Goal: Use online tool/utility: Use online tool/utility

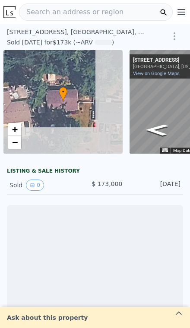
scroll to position [0, 62]
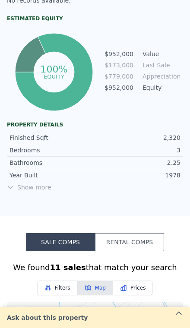
click at [29, 185] on span "Show more" at bounding box center [95, 187] width 176 height 9
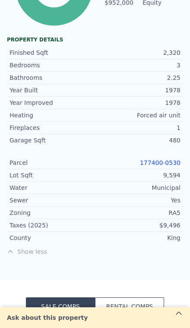
scroll to position [519, 0]
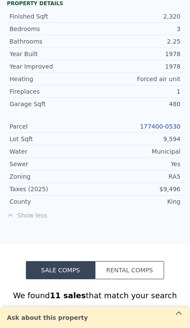
click at [169, 128] on link "177400-0530" at bounding box center [160, 126] width 41 height 7
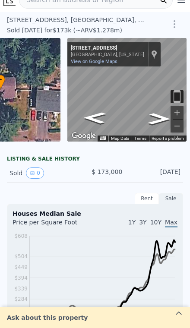
scroll to position [12, 0]
click at [97, 115] on icon "Go West, NE 167th St" at bounding box center [94, 118] width 41 height 17
click at [181, 116] on button "Zoom in" at bounding box center [177, 112] width 13 height 13
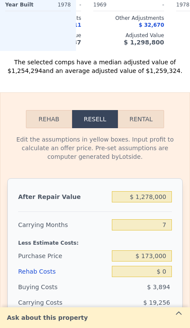
scroll to position [1281, 0]
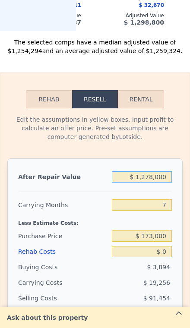
click at [166, 180] on input "$ 1,278,000" at bounding box center [142, 177] width 60 height 11
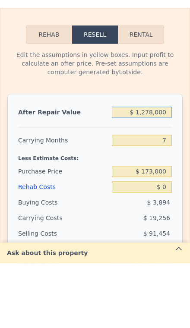
type input "$ 127,800"
type input "-$ 75,307"
type input "$ 12,780"
type input "-$ 181,878"
type input "$ 1,278"
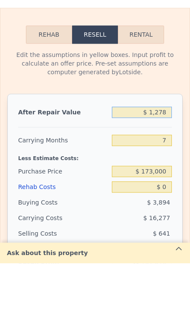
type input "-$ 192,534"
type input "$ 127"
type input "-$ 193,599"
type input "$ 12"
type input "-$ 193,706"
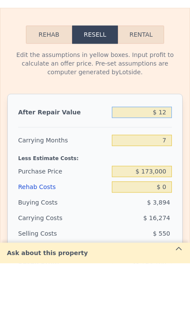
type input "$ 120"
type input "-$ 193,606"
type input "$ 1,200"
type input "-$ 192,606"
type input "$ 12,000"
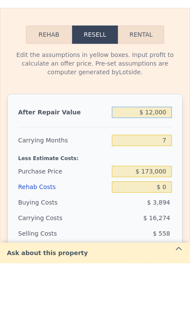
type input "-$ 182,600"
type input "$ 120,000"
type input "-$ 82,534"
type input "$ 1,200,000"
type input "$ 918,126"
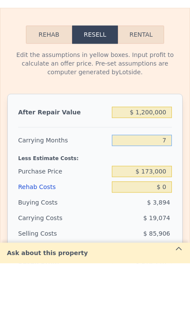
click at [171, 200] on input "7" at bounding box center [142, 205] width 60 height 11
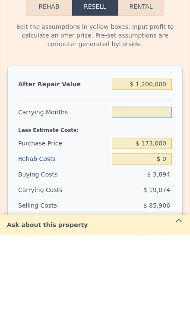
type input "3"
type input "$ 929,025"
type input "3"
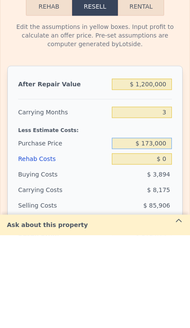
click at [166, 231] on input "$ 173,000" at bounding box center [142, 236] width 60 height 11
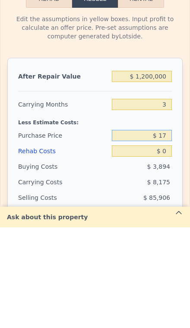
type input "$ 1"
type input "$ 970,000"
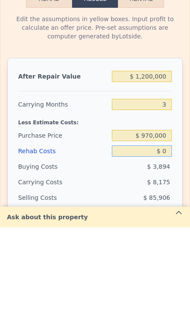
click at [170, 246] on input "$ 0" at bounding box center [142, 251] width 60 height 11
type input "$ 97,491"
type input "$ 7"
type input "$ 97,484"
type input "$ 70"
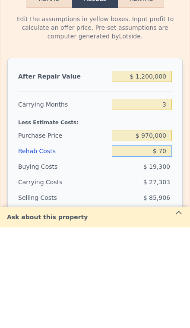
type input "$ 97,417"
type input "$ 700"
type input "$ 96,762"
type input "$ 7,000"
type input "$ 90,211"
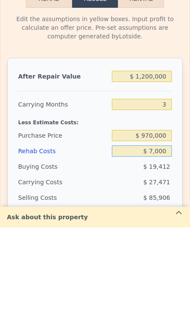
type input "$ 70,000"
type input "$ 24,691"
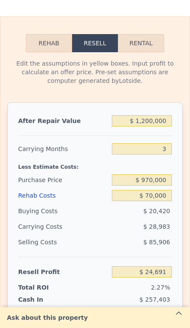
scroll to position [1338, 0]
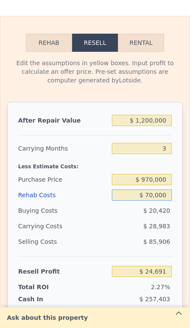
click at [170, 195] on input "$ 70,000" at bounding box center [142, 195] width 60 height 11
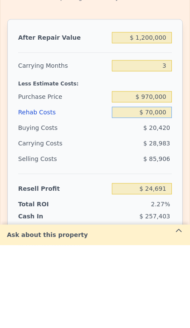
type input "$ 7,000"
type input "$ 90,211"
type input "$ 700"
type input "$ 96,762"
type input "$ 70"
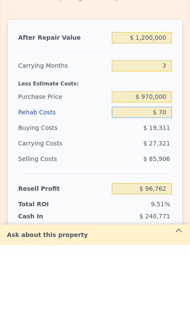
type input "$ 97,417"
type input "$ 7"
type input "$ 97,484"
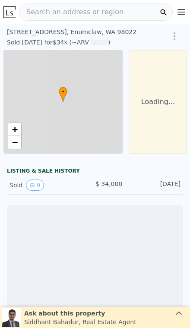
scroll to position [0, 62]
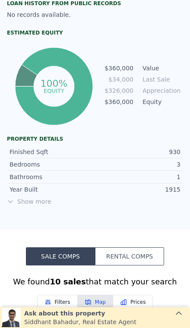
click at [29, 204] on span "Show more" at bounding box center [95, 201] width 176 height 9
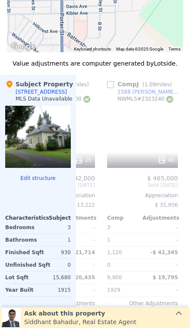
scroll to position [0, 721]
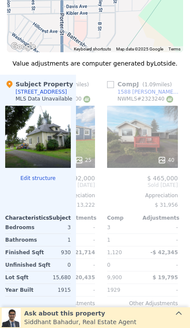
click at [132, 116] on div "40" at bounding box center [142, 137] width 71 height 62
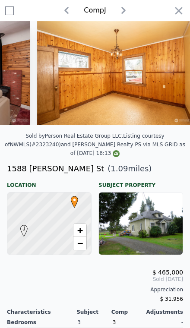
scroll to position [0, 1099]
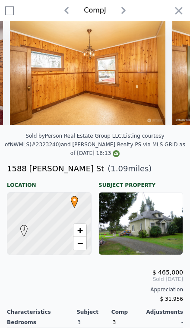
click at [182, 13] on icon "button" at bounding box center [178, 10] width 7 height 7
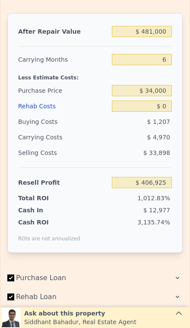
scroll to position [1413, 0]
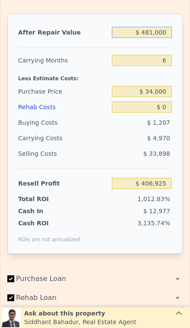
click at [157, 38] on input "$ 481,000" at bounding box center [142, 32] width 60 height 11
type input "$ 48,100"
type input "$ 4,903"
type input "$ 4,810"
type input "-$ 35,298"
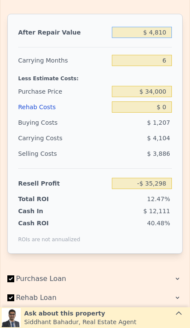
type input "$ 481"
type input "-$ 39,319"
type input "$ 48"
type input "-$ 39,720"
type input "$ 4"
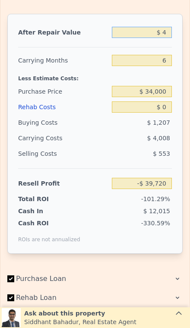
type input "-$ 39,761"
type input "$ 48"
type input "-$ 39,720"
type input "$ 480"
type input "-$ 39,320"
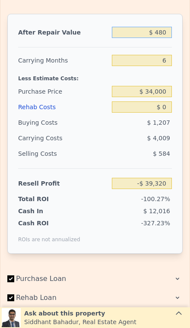
type input "$ 4,800"
type input "-$ 35,308"
type input "$ 48,000"
type input "$ 4,811"
type input "$ 480,000"
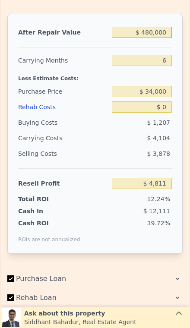
type input "$ 405,997"
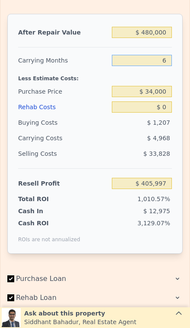
click at [172, 61] on input "6" at bounding box center [142, 60] width 60 height 11
type input "3"
type input "$ 408,480"
type input "3"
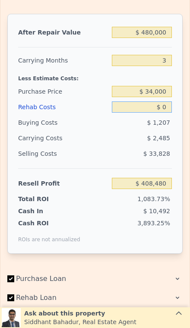
click at [168, 111] on input "$ 0" at bounding box center [142, 107] width 60 height 11
type input "$ 5"
type input "$ 408,475"
type input "$ 50"
type input "$ 408,429"
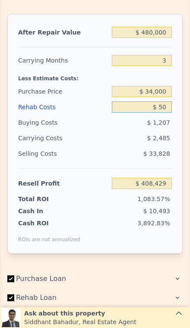
type input "$ 500"
type input "$ 407,960"
type input "$ 5,000"
type input "$ 403,280"
type input "$ 50,000"
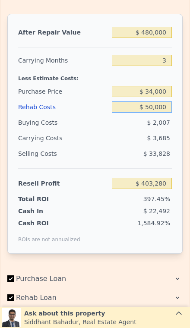
type input "$ 356,480"
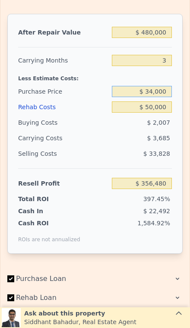
click at [169, 90] on input "$ 34,000" at bounding box center [142, 91] width 60 height 11
type input "$ 3"
type input "$ 300,000"
type input "$ 78,954"
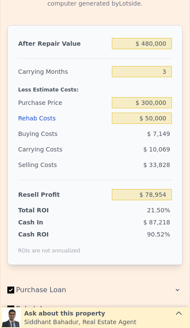
scroll to position [1402, 0]
click at [166, 104] on input "$ 300,000" at bounding box center [142, 102] width 60 height 11
type input "$ 340,000"
type input "$ 37,221"
click at [170, 100] on input "$ 340,000" at bounding box center [142, 102] width 60 height 11
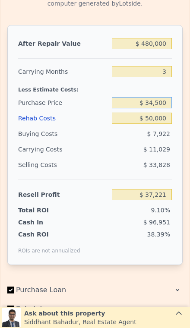
type input "$ 345,000"
type input "$ 32,004"
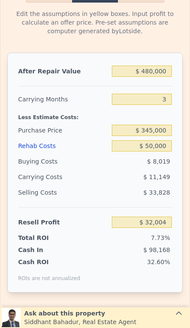
scroll to position [1375, 0]
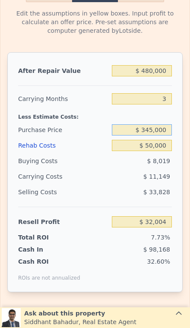
click at [166, 135] on input "$ 345,000" at bounding box center [142, 129] width 60 height 11
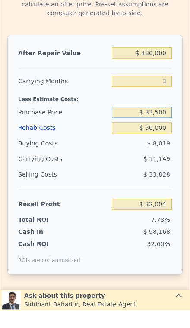
type input "$ 335,000"
type input "$ 42,437"
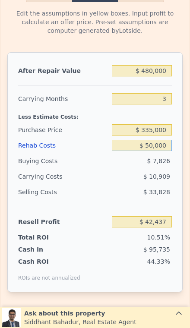
click at [158, 147] on input "$ 50,000" at bounding box center [142, 145] width 60 height 11
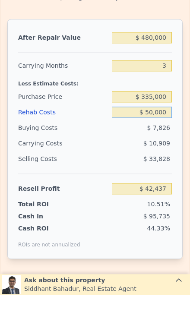
type input "$ 5,000"
type input "$ 89,237"
type input "$ 000"
type input "$ 94,437"
type input "$ 481,000"
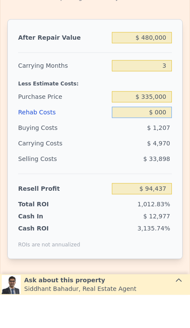
type input "6"
type input "$ 406,925"
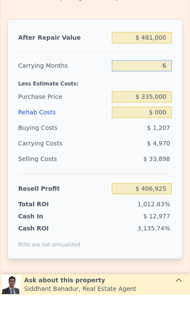
click at [162, 93] on input "6" at bounding box center [142, 98] width 60 height 11
type input "$ 0"
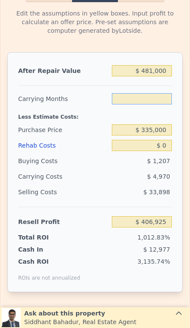
type input "3"
type input "$ 409,409"
type input "3"
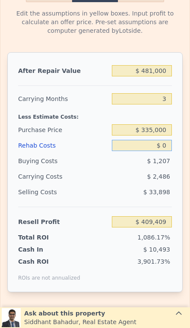
click at [161, 145] on input "$ 0" at bounding box center [142, 145] width 60 height 11
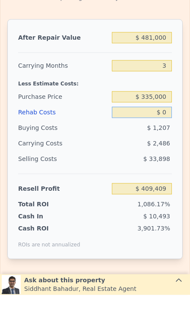
type input "$ 50"
type input "$ 409,358"
type input "$ 500"
type input "$ 408,889"
type input "$ 5,000"
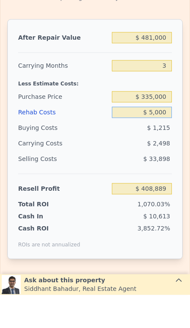
type input "$ 404,209"
type input "$ 50,000"
type input "$ 357,409"
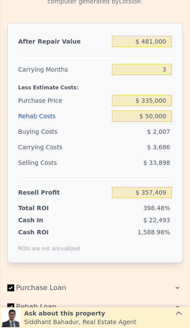
scroll to position [1404, 0]
click at [140, 68] on input "3" at bounding box center [142, 69] width 60 height 11
click at [140, 118] on input "$ 50,000" at bounding box center [142, 116] width 60 height 11
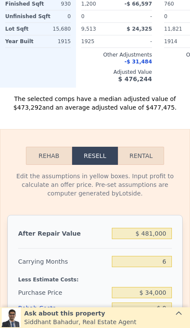
scroll to position [1099, 0]
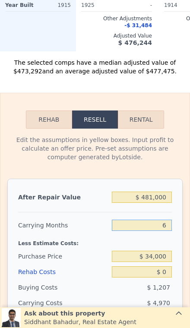
click at [159, 230] on input "6" at bounding box center [142, 225] width 60 height 11
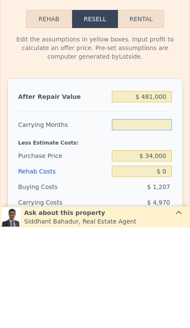
type input "3"
type input "$ 409,409"
type input "3"
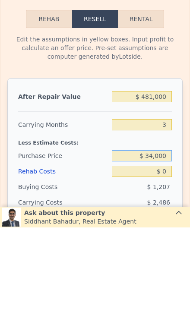
click at [162, 251] on input "$ 34,000" at bounding box center [142, 256] width 60 height 11
type input "$ 340,000"
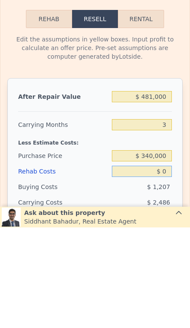
click at [162, 267] on input "$ 0" at bounding box center [142, 272] width 60 height 11
type input "$ 90,150"
type input "$ 4"
type input "$ 90,146"
type input "$ 45"
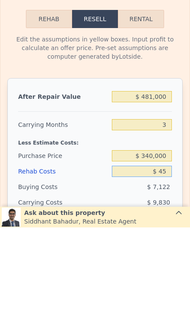
type input "$ 90,104"
type input "$ 450"
type input "$ 89,681"
type input "$ 4,500"
type input "$ 85,470"
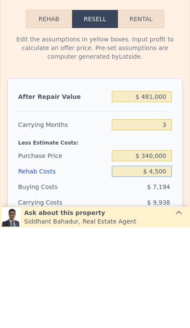
type input "$ 45,000"
type input "$ 43,350"
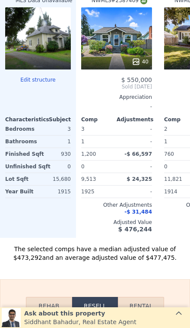
scroll to position [914, 0]
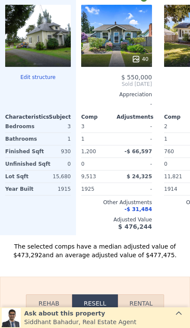
type input "6"
type input "$ 0"
type input "$ 406,925"
click at [41, 45] on div at bounding box center [38, 36] width 66 height 62
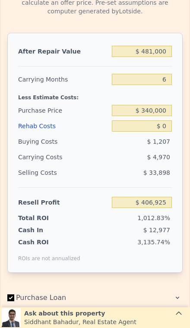
scroll to position [1240, 0]
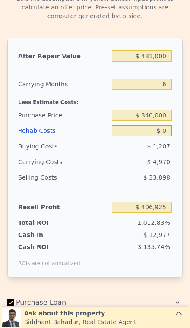
click at [170, 134] on input "$ 0" at bounding box center [142, 130] width 60 height 11
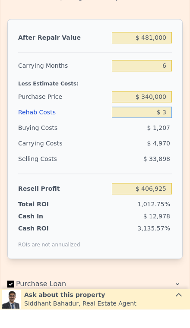
type input "$ 35"
type input "$ 406,889"
type input "$ 350"
type input "$ 406,551"
type input "$ 3,500"
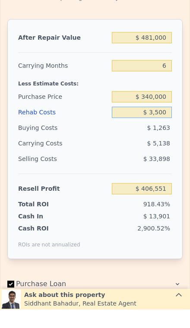
type input "$ 403,201"
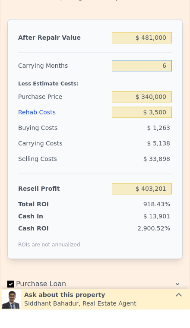
click at [166, 79] on input "6" at bounding box center [142, 84] width 60 height 11
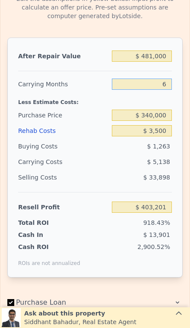
click at [162, 89] on input "6" at bounding box center [142, 84] width 60 height 11
type input "3"
type input "$ 405,769"
type input "3"
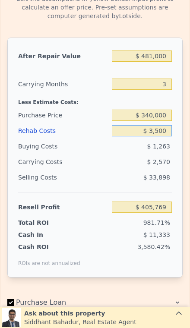
click at [164, 136] on input "$ 3,500" at bounding box center [142, 130] width 60 height 11
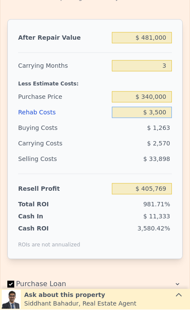
type input "$ 35,000"
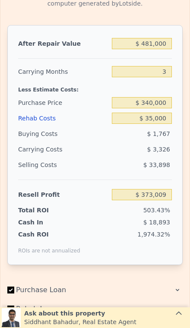
scroll to position [1255, 0]
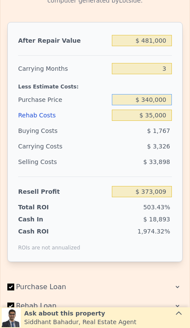
click at [149, 103] on input "$ 340,000" at bounding box center [142, 99] width 60 height 11
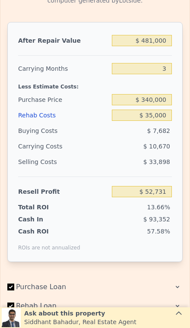
type input "$ 53,750"
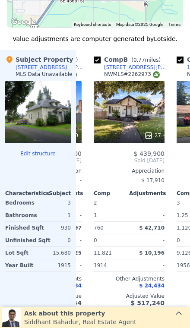
scroll to position [0, 70]
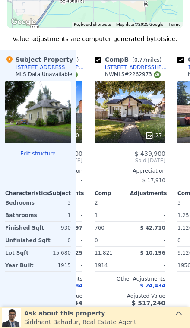
click at [114, 118] on div "27" at bounding box center [130, 112] width 71 height 62
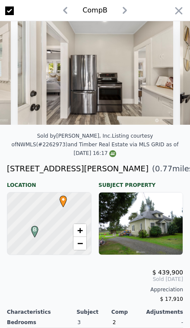
scroll to position [0, 1950]
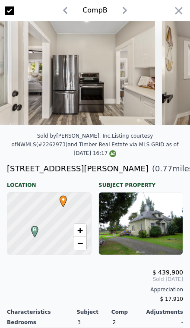
click at [184, 15] on icon "button" at bounding box center [179, 11] width 12 height 12
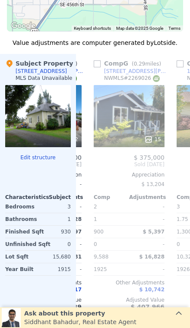
scroll to position [834, 0]
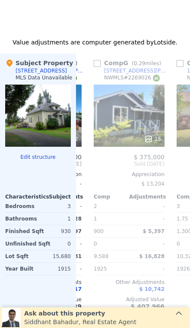
type input "6"
type input "$ 0"
type input "$ 406,925"
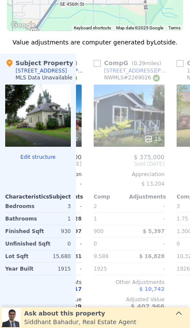
click at [122, 73] on div "[STREET_ADDRESS][PERSON_NAME]" at bounding box center [135, 70] width 62 height 7
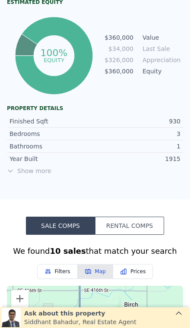
click at [29, 168] on span "Show more" at bounding box center [95, 171] width 176 height 9
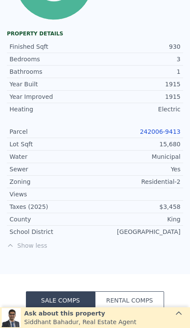
scroll to position [519, 0]
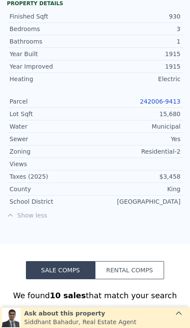
click at [157, 104] on link "242006-9413" at bounding box center [160, 101] width 41 height 7
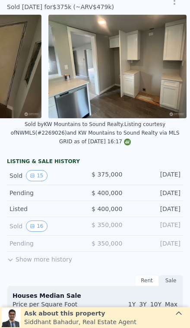
scroll to position [35, 0]
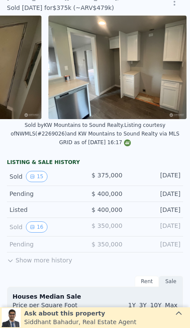
click at [35, 227] on button "16" at bounding box center [36, 227] width 21 height 11
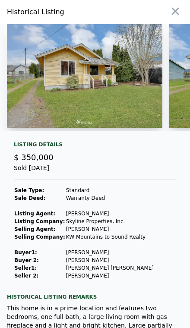
scroll to position [0, 0]
click at [179, 17] on button "button" at bounding box center [176, 11] width 16 height 16
